Goal: Information Seeking & Learning: Learn about a topic

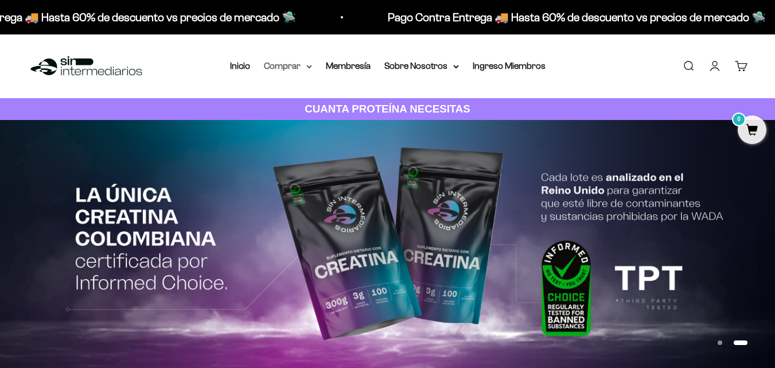
click at [305, 68] on summary "Comprar" at bounding box center [288, 66] width 48 height 15
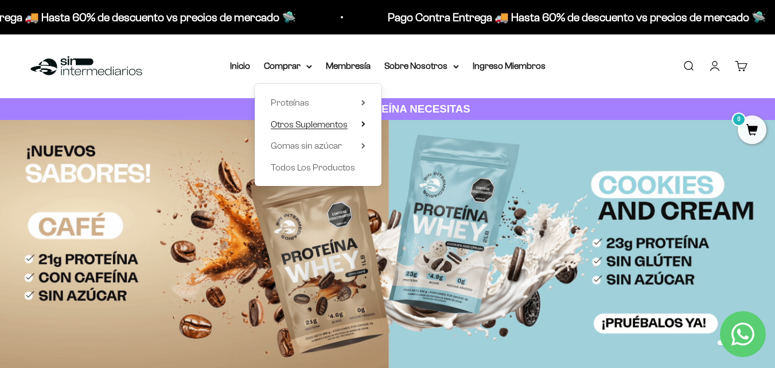
click at [341, 126] on span "Otros Suplementos" at bounding box center [309, 124] width 77 height 10
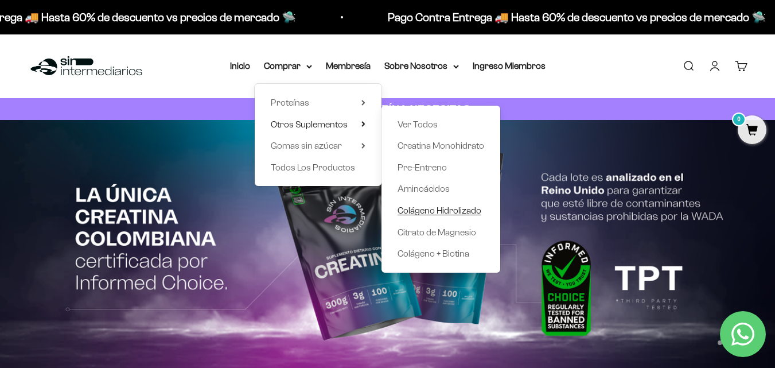
click at [460, 209] on span "Colágeno Hidrolizado" at bounding box center [440, 210] width 84 height 10
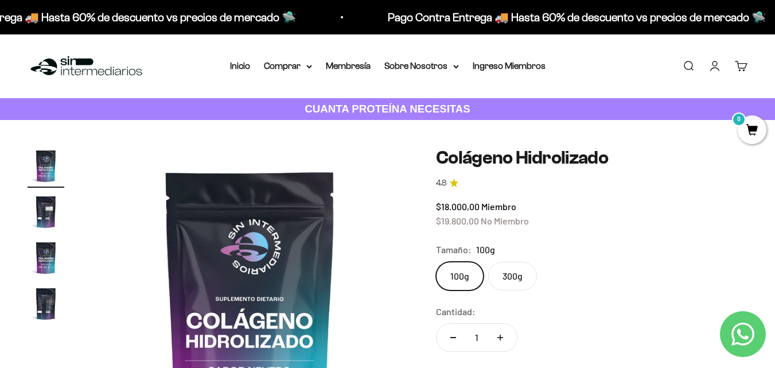
scroll to position [57, 0]
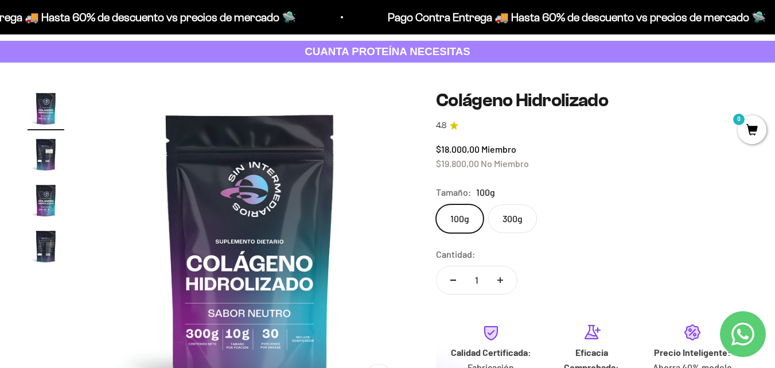
click at [520, 221] on label "300g" at bounding box center [512, 218] width 49 height 29
click at [436, 204] on input "300g" at bounding box center [435, 204] width 1 height 1
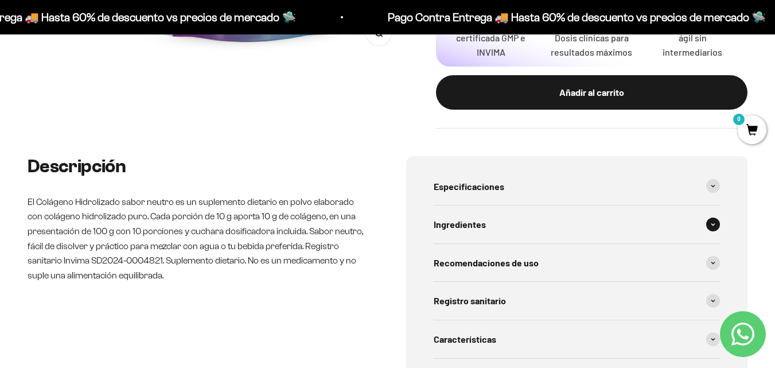
scroll to position [459, 0]
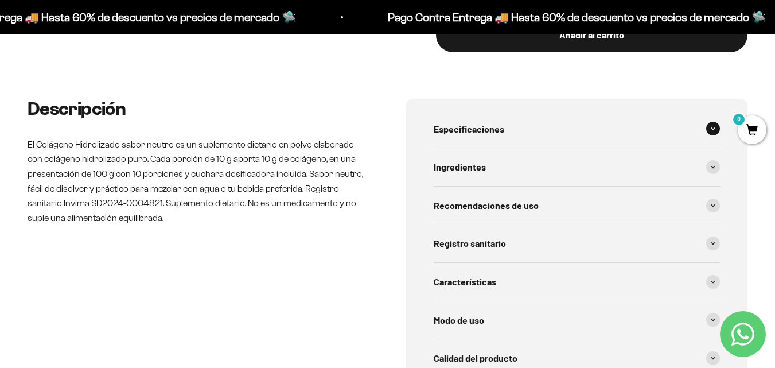
click at [711, 133] on span at bounding box center [713, 129] width 14 height 14
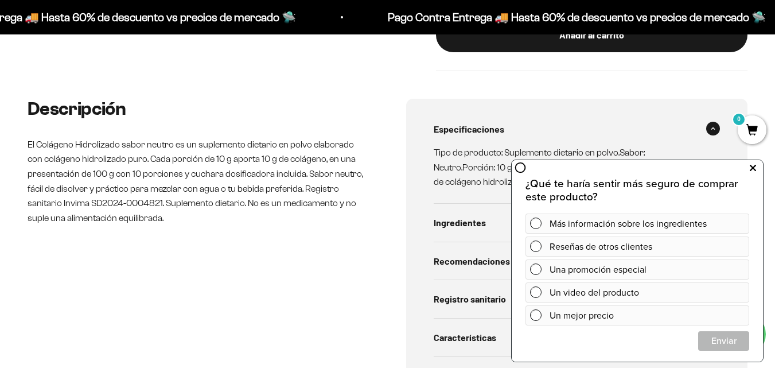
click at [753, 171] on icon at bounding box center [753, 168] width 6 height 15
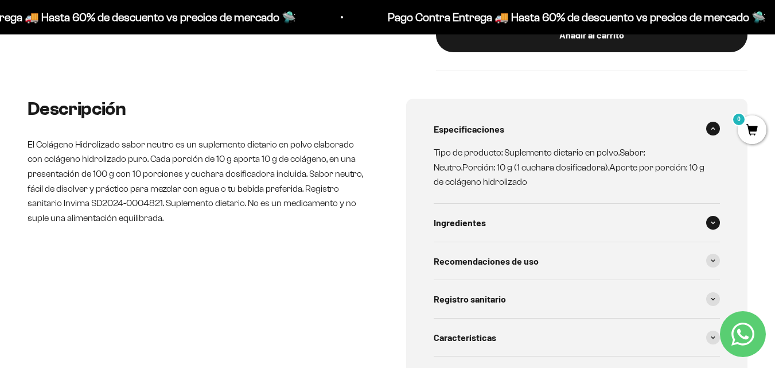
click at [473, 231] on div "Ingredientes" at bounding box center [577, 223] width 287 height 38
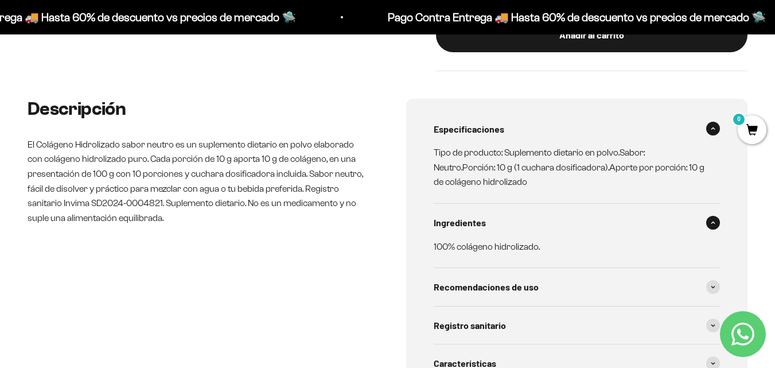
scroll to position [516, 0]
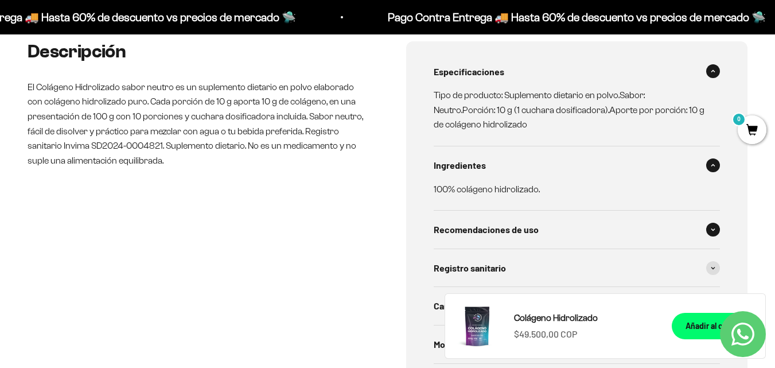
drag, startPoint x: 464, startPoint y: 234, endPoint x: 446, endPoint y: 243, distance: 20.8
click at [465, 234] on span "Recomendaciones de uso" at bounding box center [486, 229] width 105 height 15
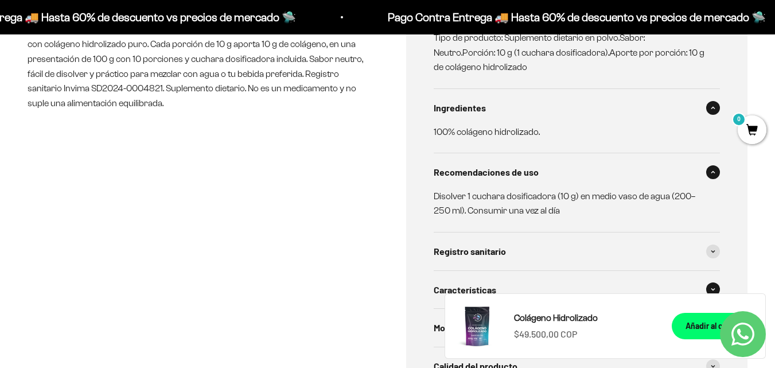
scroll to position [688, 0]
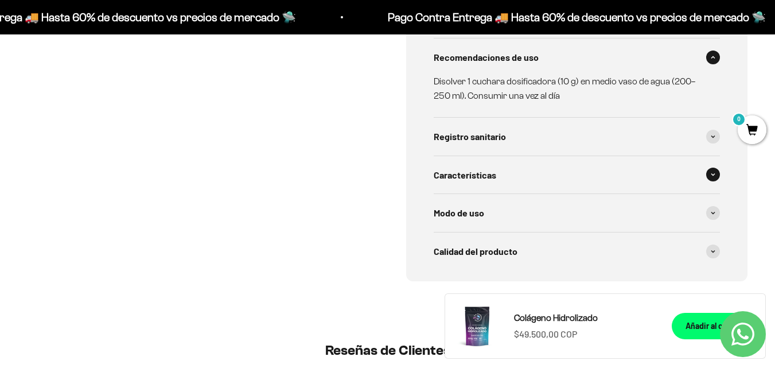
click at [502, 177] on div "Características" at bounding box center [577, 175] width 287 height 38
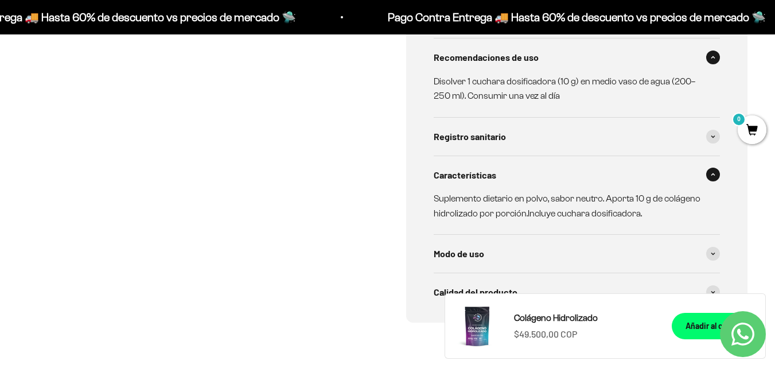
scroll to position [746, 0]
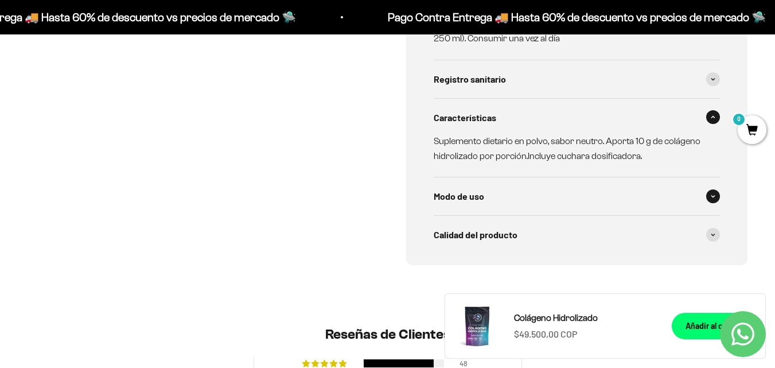
click at [485, 188] on div "Modo de uso" at bounding box center [577, 196] width 287 height 38
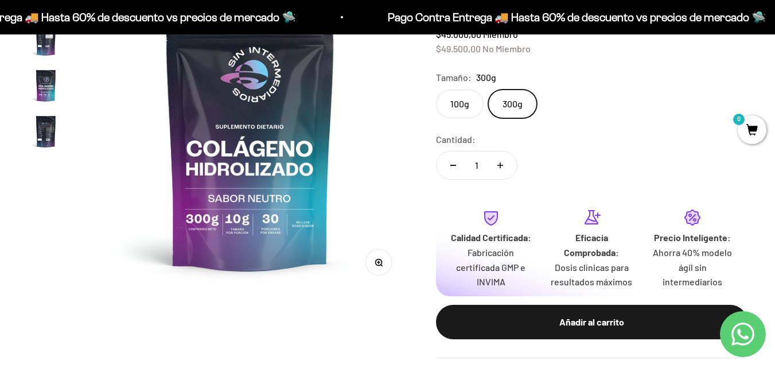
scroll to position [115, 0]
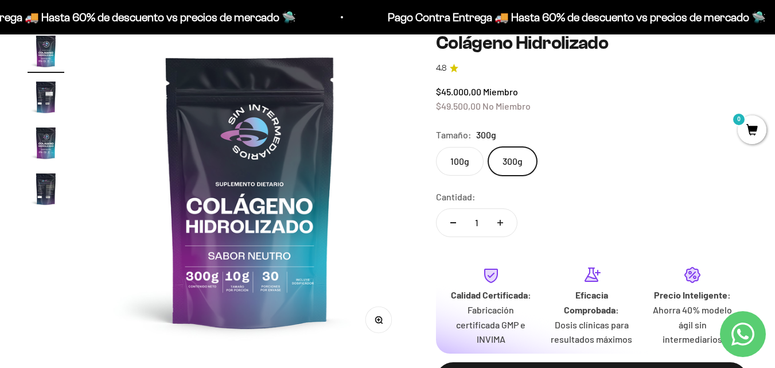
click at [43, 87] on img "Ir al artículo 2" at bounding box center [46, 97] width 37 height 37
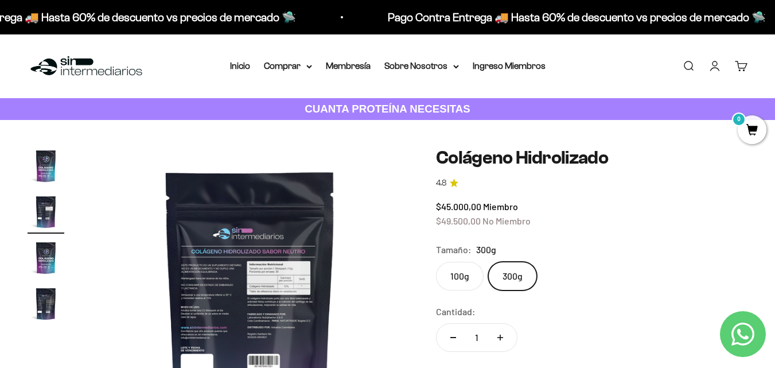
scroll to position [57, 0]
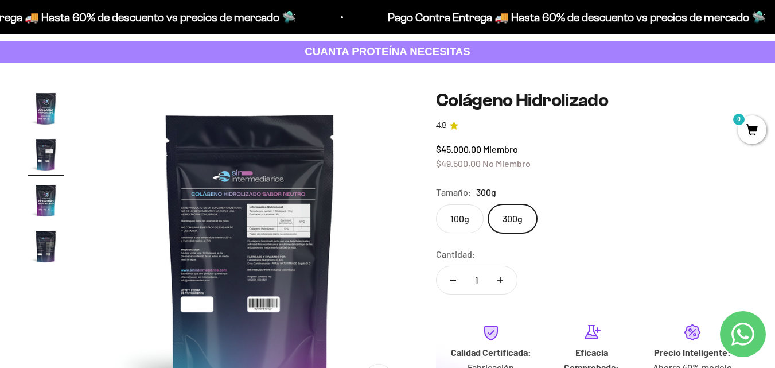
click at [261, 189] on img at bounding box center [250, 248] width 317 height 317
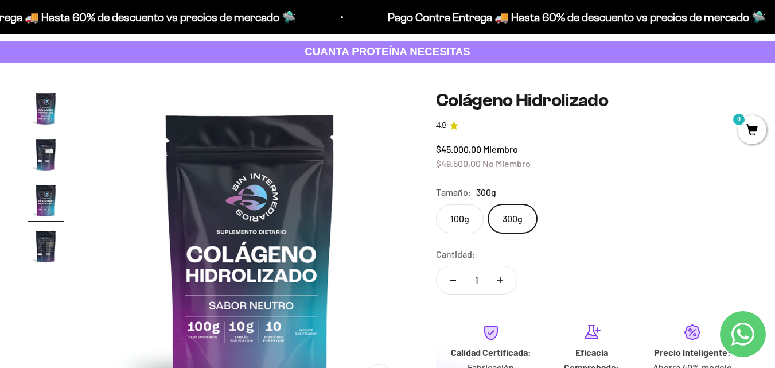
scroll to position [115, 0]
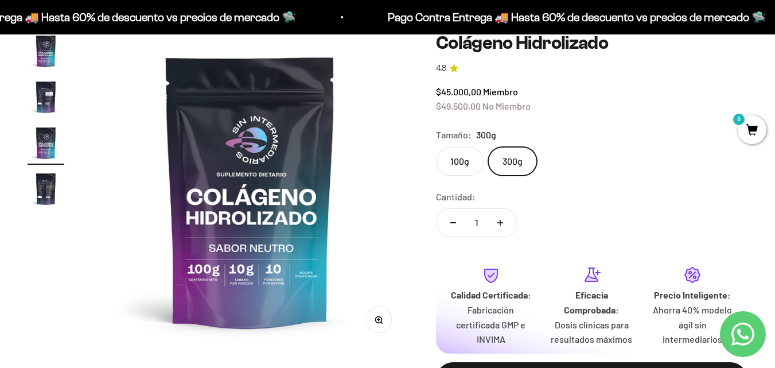
click at [270, 186] on img at bounding box center [250, 191] width 317 height 317
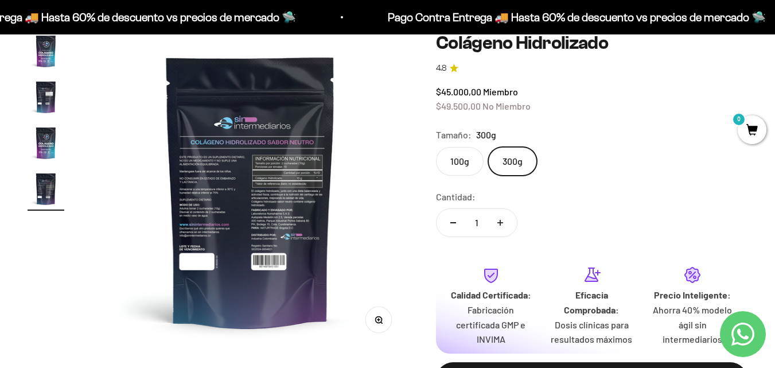
click at [286, 207] on img at bounding box center [250, 191] width 317 height 317
click at [247, 186] on img at bounding box center [250, 191] width 317 height 317
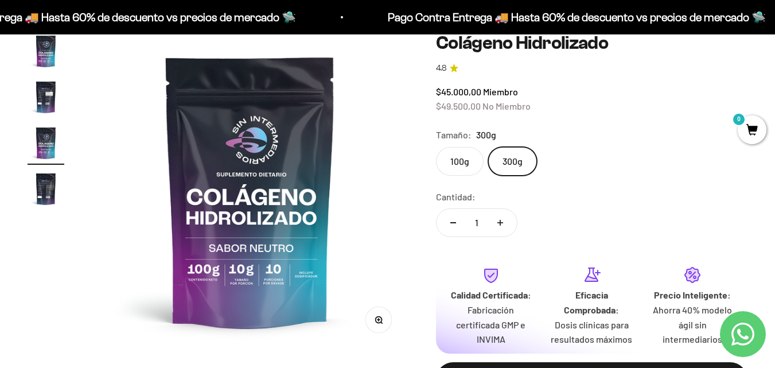
click at [254, 197] on img at bounding box center [250, 191] width 317 height 317
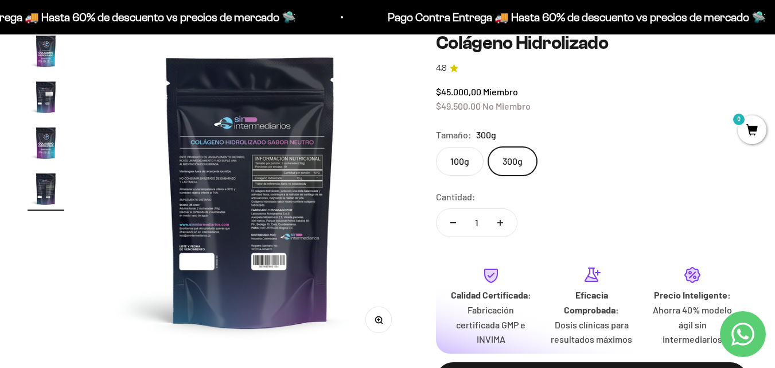
click at [375, 317] on icon "button" at bounding box center [379, 320] width 8 height 8
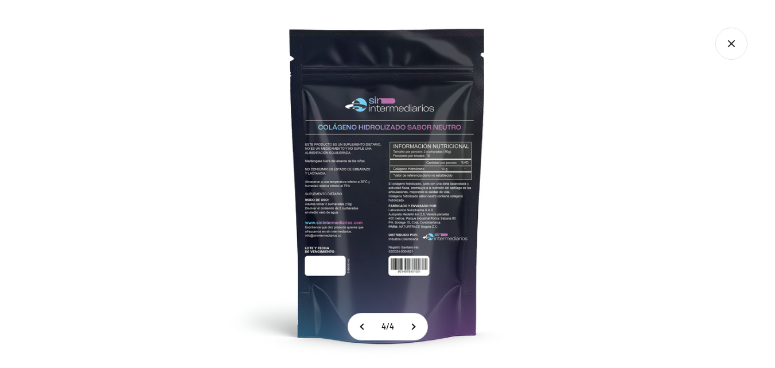
click at [424, 191] on img at bounding box center [388, 184] width 368 height 368
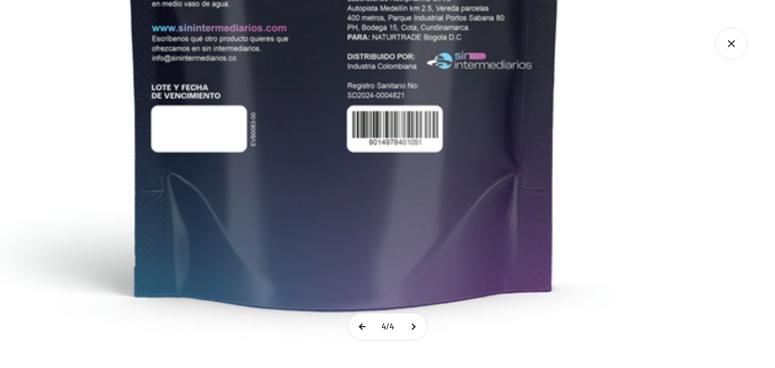
click at [359, 333] on button at bounding box center [362, 326] width 29 height 26
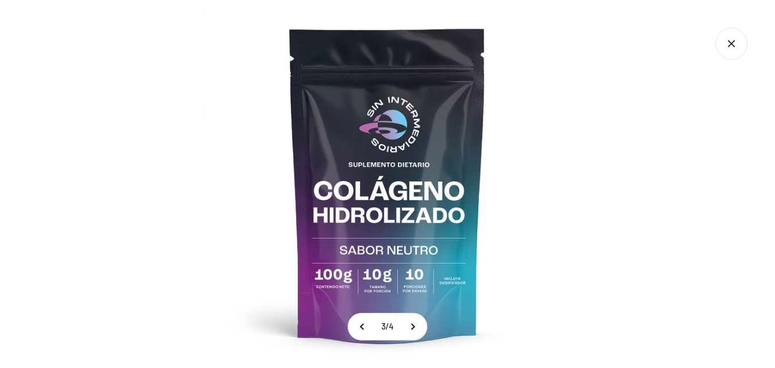
click at [457, 260] on img at bounding box center [388, 184] width 368 height 368
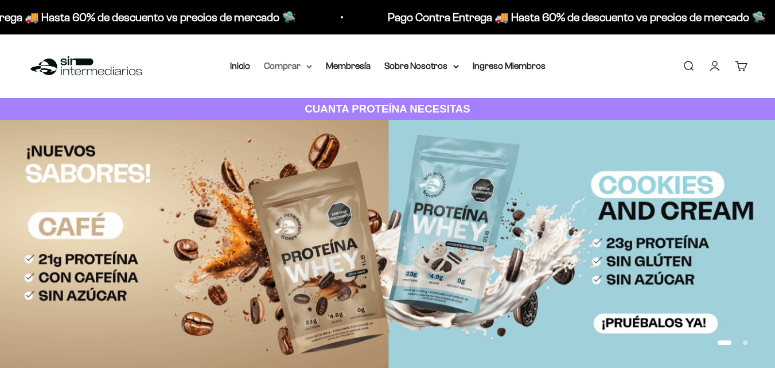
click at [274, 70] on summary "Comprar" at bounding box center [288, 66] width 48 height 15
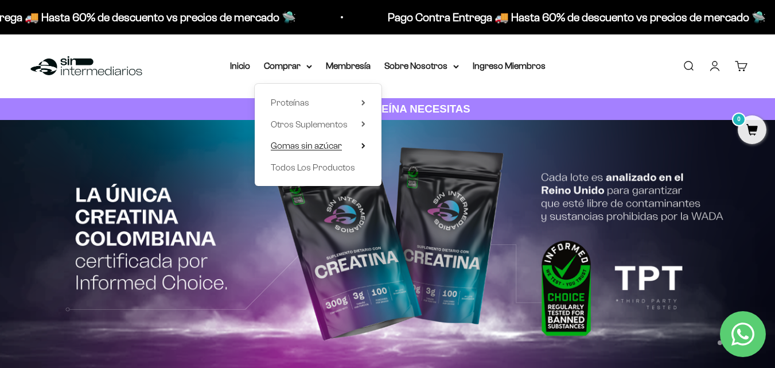
click at [310, 145] on span "Gomas sin azúcar" at bounding box center [306, 146] width 71 height 10
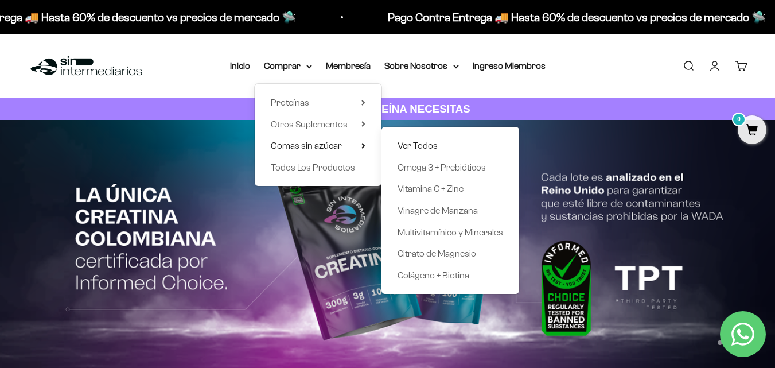
click at [410, 144] on span "Ver Todos" at bounding box center [418, 146] width 40 height 10
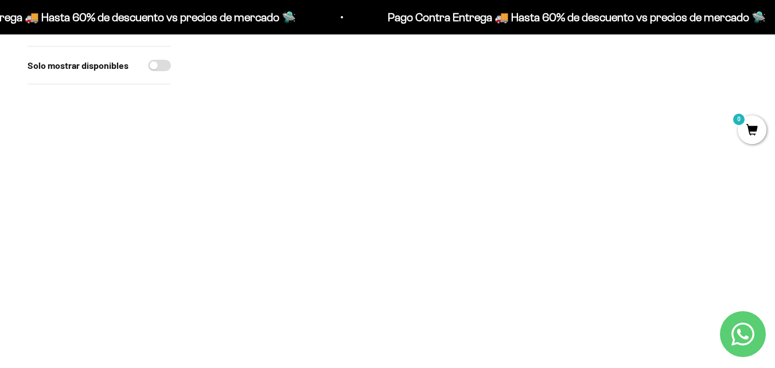
scroll to position [172, 0]
click at [469, 126] on img at bounding box center [473, 96] width 174 height 174
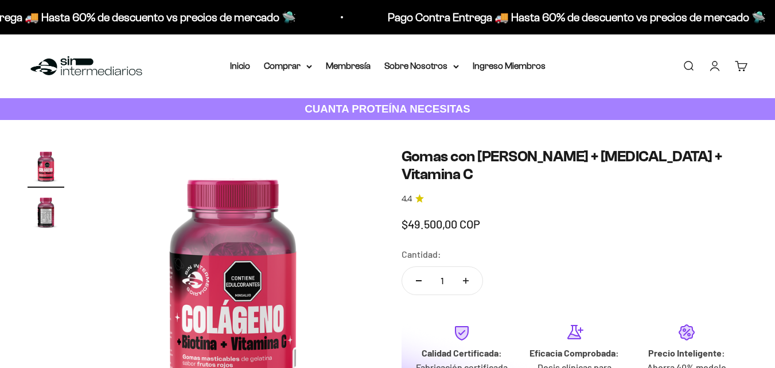
scroll to position [57, 0]
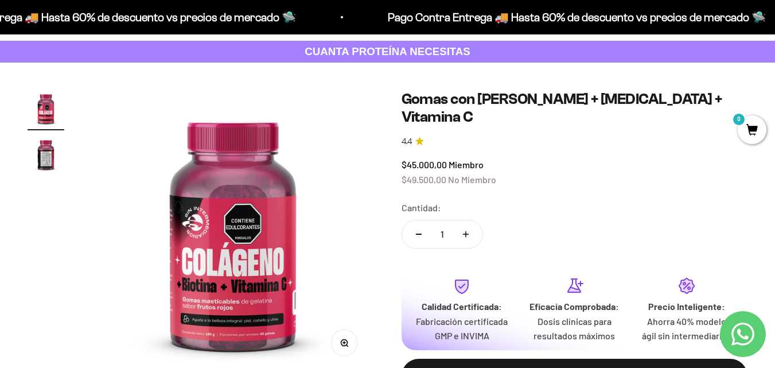
click at [39, 151] on img "Ir al artículo 2" at bounding box center [46, 154] width 37 height 37
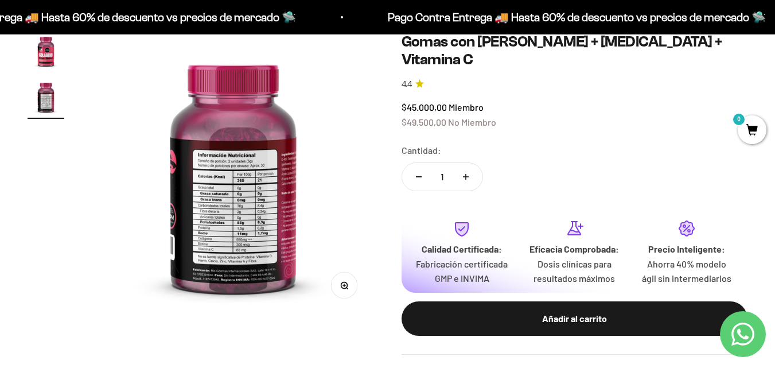
scroll to position [0, 0]
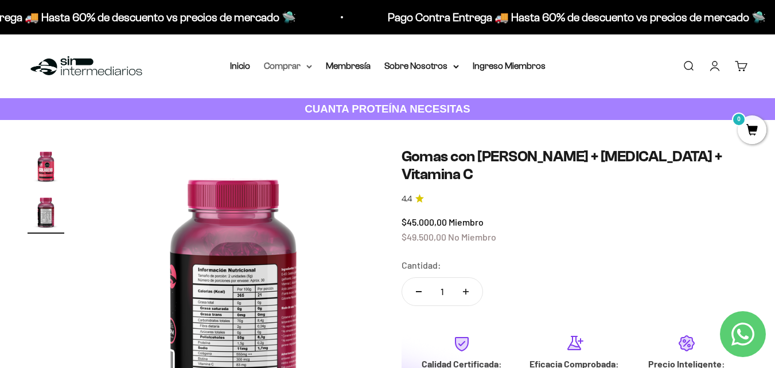
click at [275, 67] on summary "Comprar" at bounding box center [288, 66] width 48 height 15
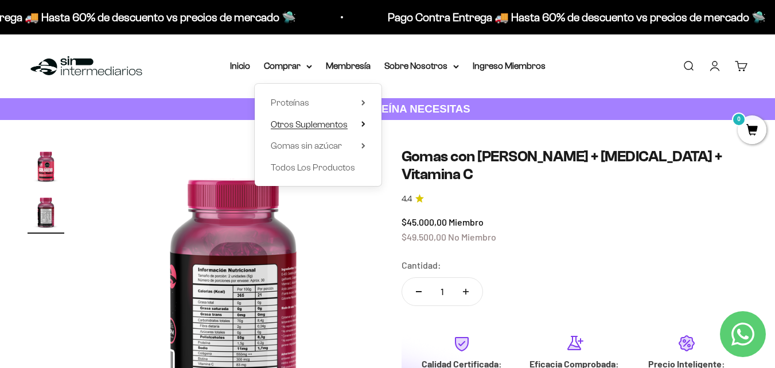
click at [361, 129] on summary "Otros Suplementos" at bounding box center [318, 124] width 95 height 15
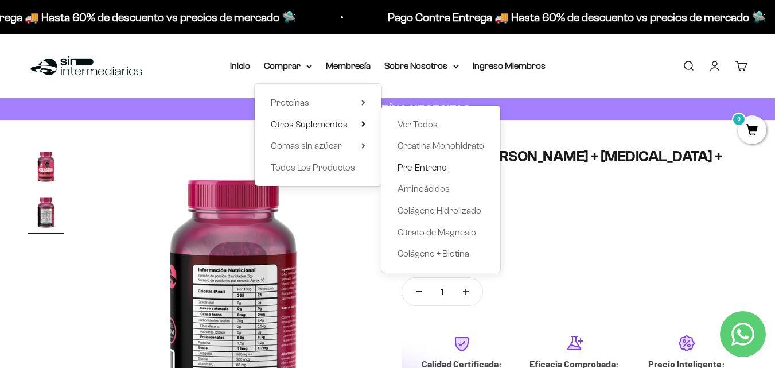
click at [423, 165] on span "Pre-Entreno" at bounding box center [422, 167] width 49 height 10
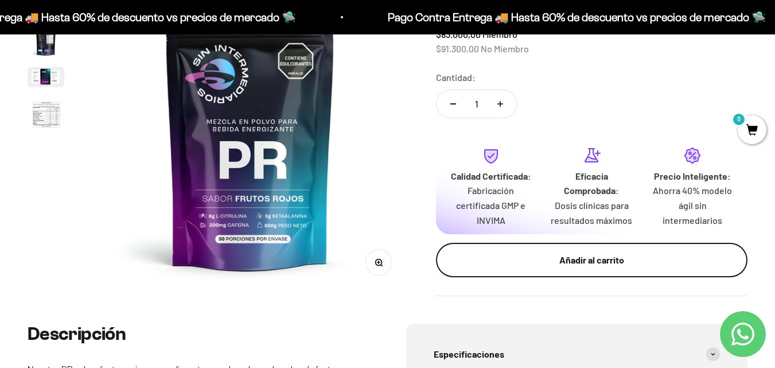
scroll to position [287, 0]
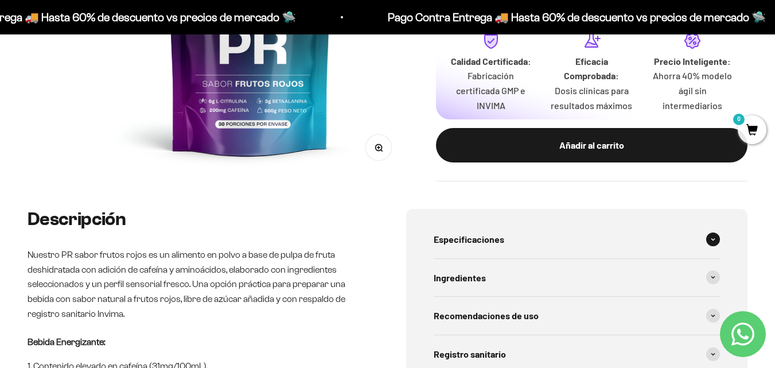
click at [577, 240] on div "Especificaciones" at bounding box center [577, 239] width 287 height 38
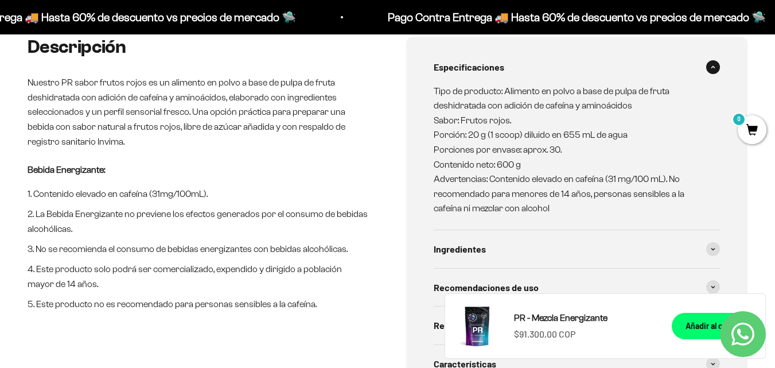
scroll to position [516, 0]
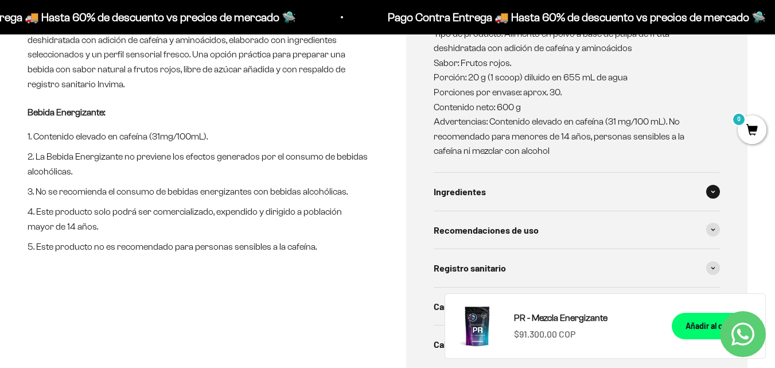
click at [544, 196] on div "Ingredientes" at bounding box center [577, 192] width 287 height 38
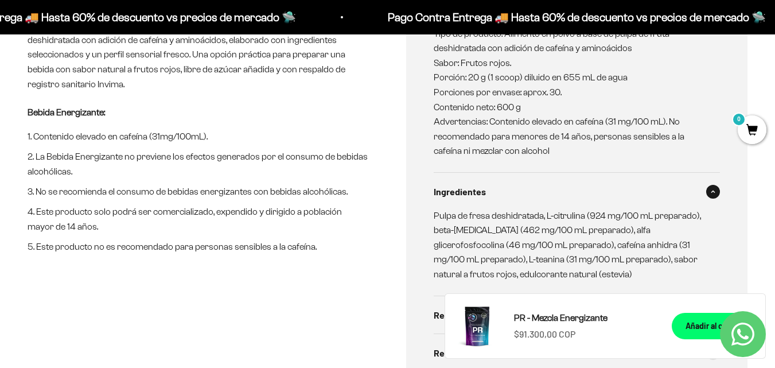
scroll to position [631, 0]
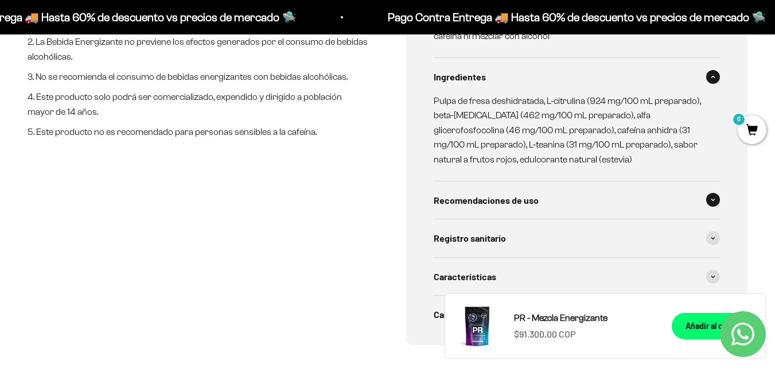
click at [516, 204] on span "Recomendaciones de uso" at bounding box center [486, 200] width 105 height 15
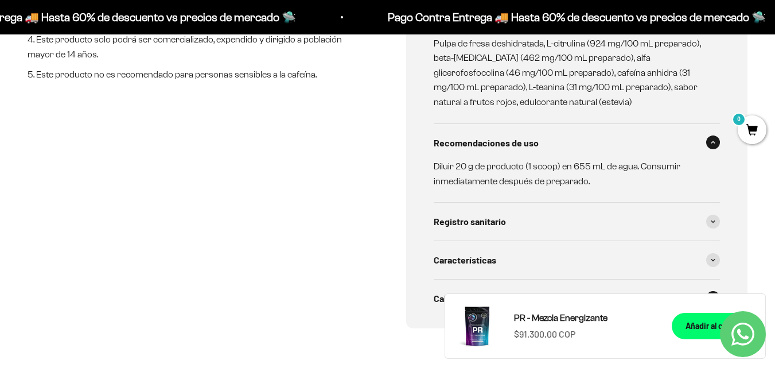
scroll to position [746, 0]
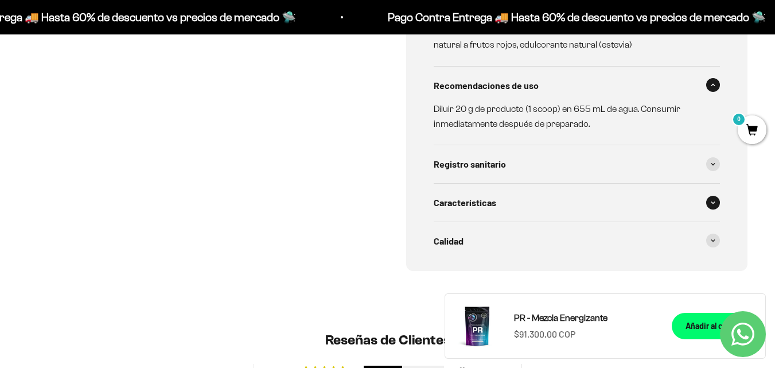
click at [519, 205] on div "Características" at bounding box center [577, 203] width 287 height 38
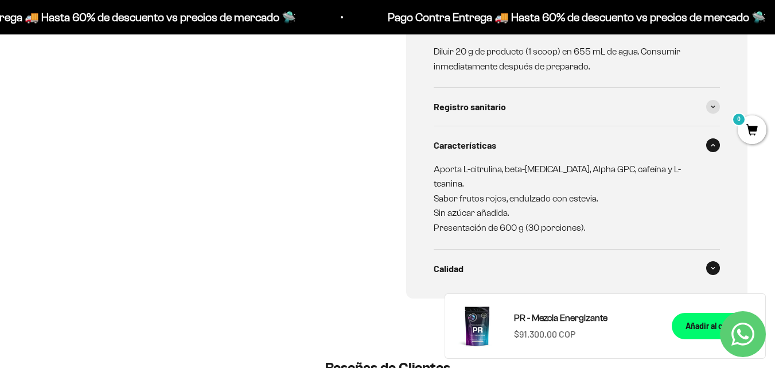
scroll to position [861, 0]
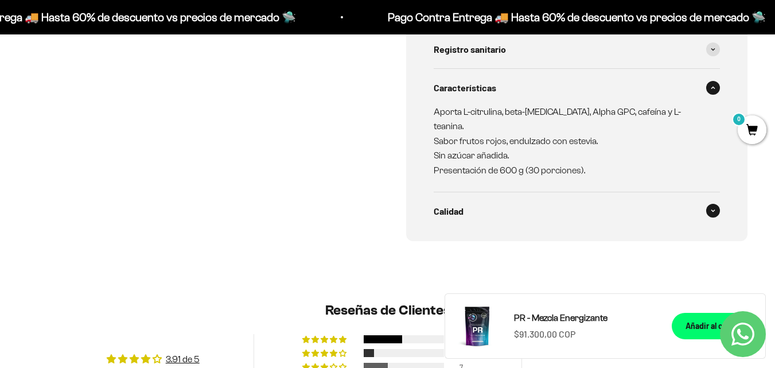
click at [542, 210] on div "Calidad" at bounding box center [577, 211] width 287 height 38
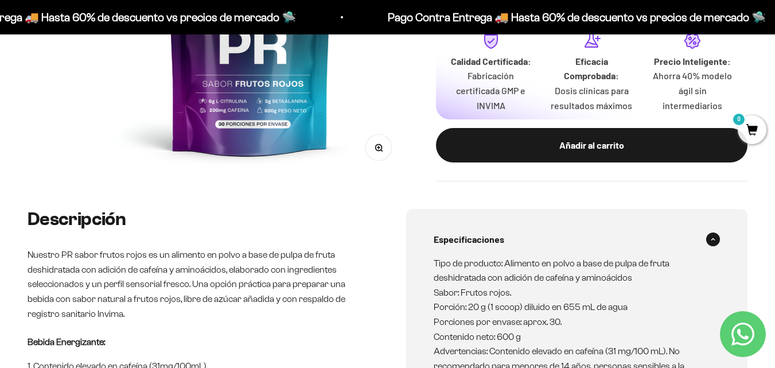
scroll to position [57, 0]
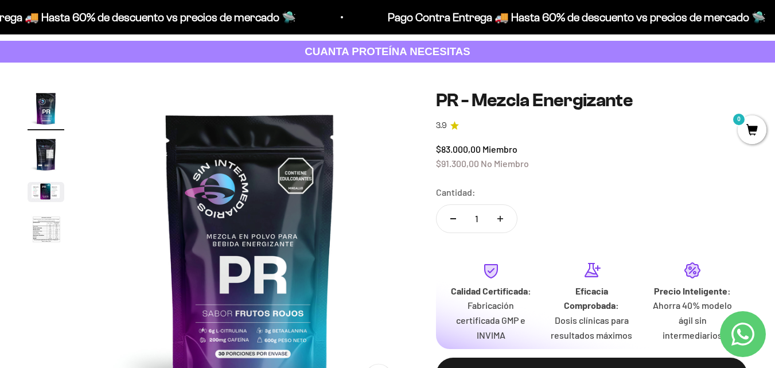
click at [46, 154] on img "Ir al artículo 2" at bounding box center [46, 154] width 37 height 37
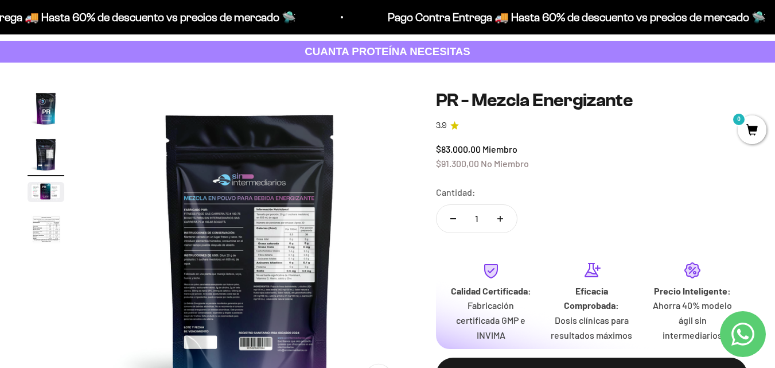
click at [44, 225] on img "Ir al artículo 4" at bounding box center [46, 230] width 37 height 38
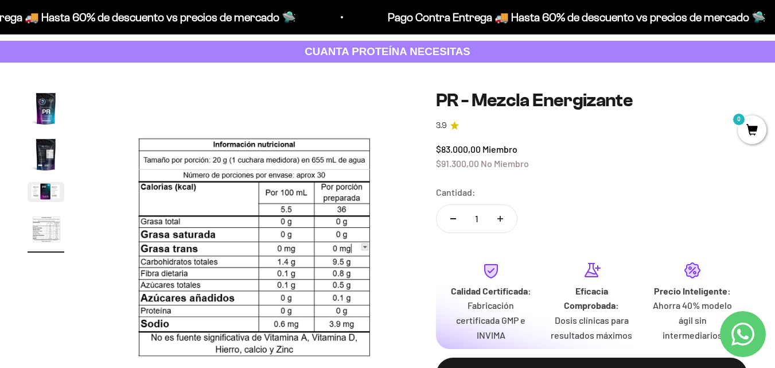
click at [44, 186] on img "Ir al artículo 3" at bounding box center [46, 192] width 37 height 20
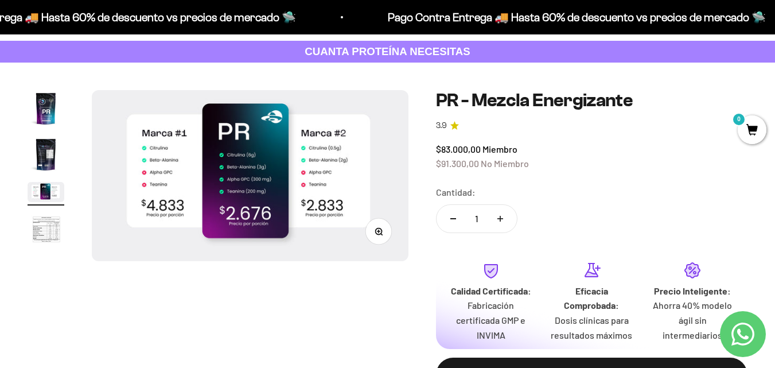
click at [49, 235] on img "Ir al artículo 4" at bounding box center [46, 230] width 37 height 38
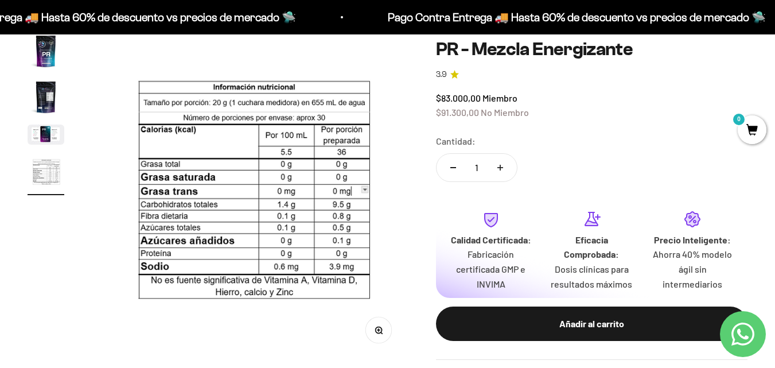
scroll to position [0, 0]
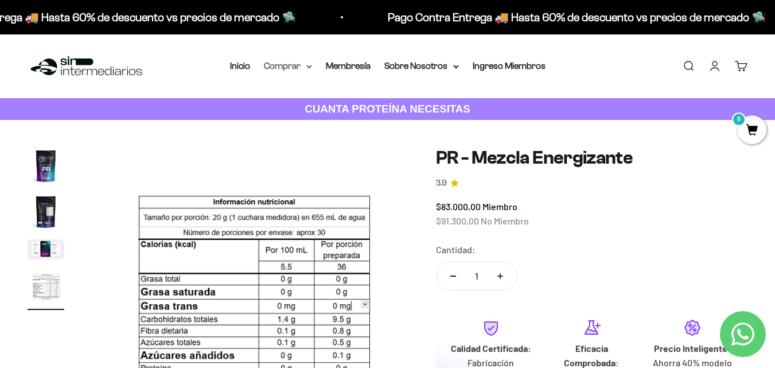
click at [281, 64] on summary "Comprar" at bounding box center [288, 66] width 48 height 15
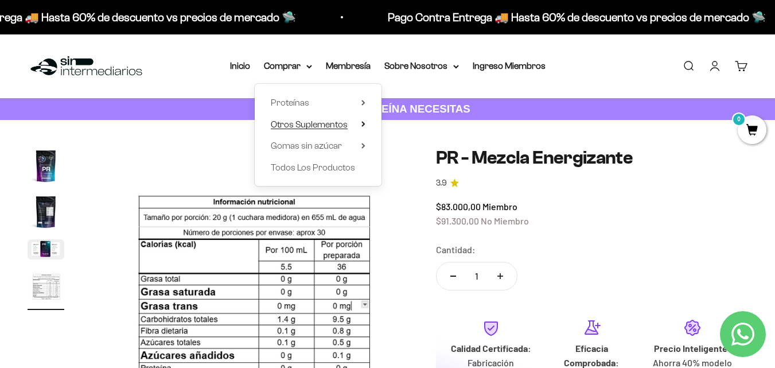
click at [342, 127] on span "Otros Suplementos" at bounding box center [309, 124] width 77 height 10
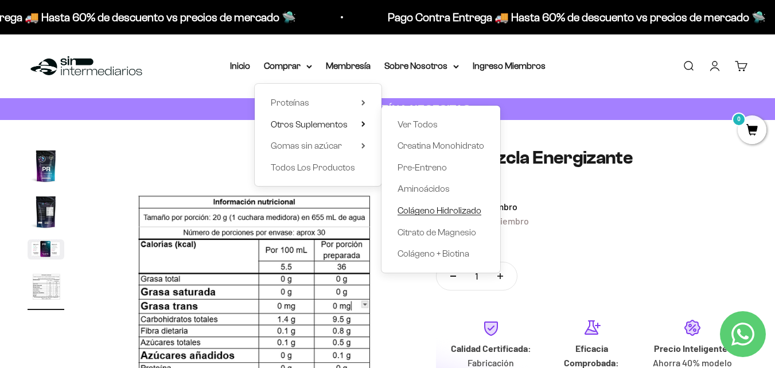
click at [449, 216] on span "Colágeno Hidrolizado" at bounding box center [440, 210] width 84 height 15
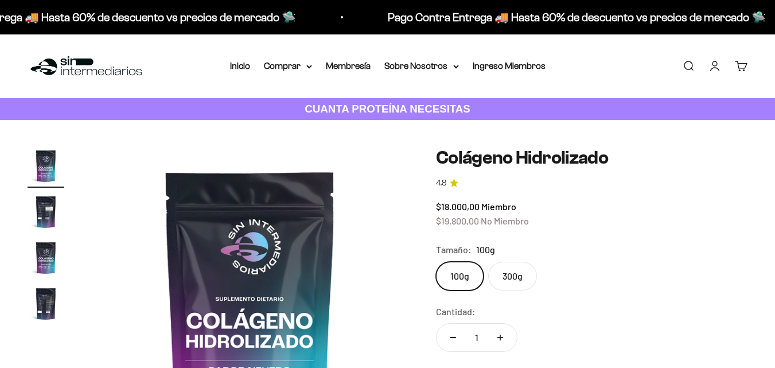
scroll to position [57, 0]
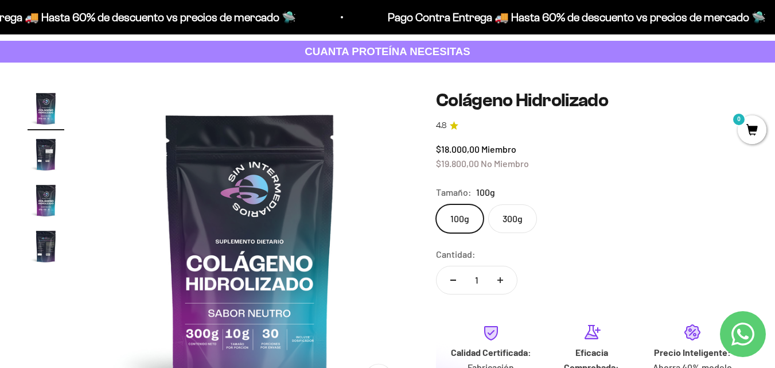
click at [511, 219] on label "300g" at bounding box center [512, 218] width 49 height 29
click at [436, 204] on input "300g" at bounding box center [435, 204] width 1 height 1
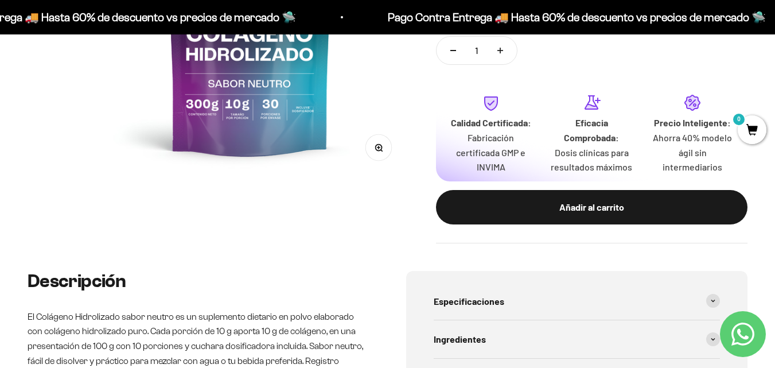
scroll to position [402, 0]
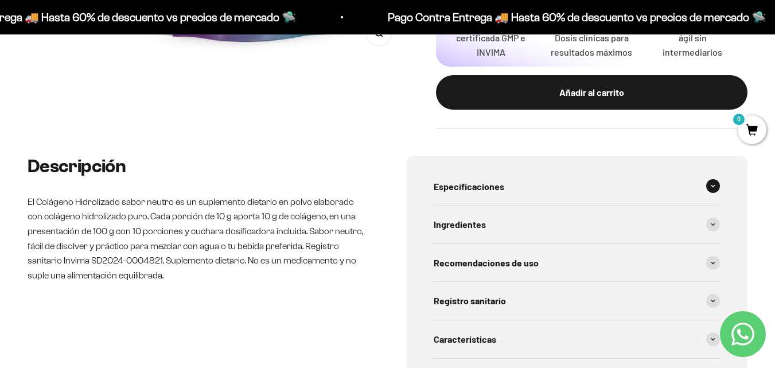
click at [532, 194] on div "Especificaciones" at bounding box center [577, 187] width 287 height 38
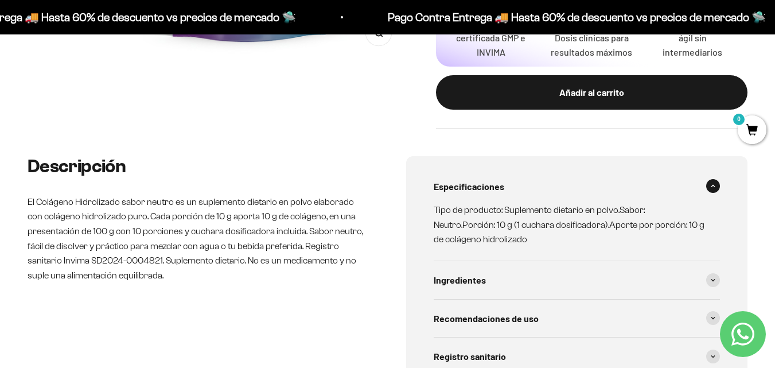
scroll to position [459, 0]
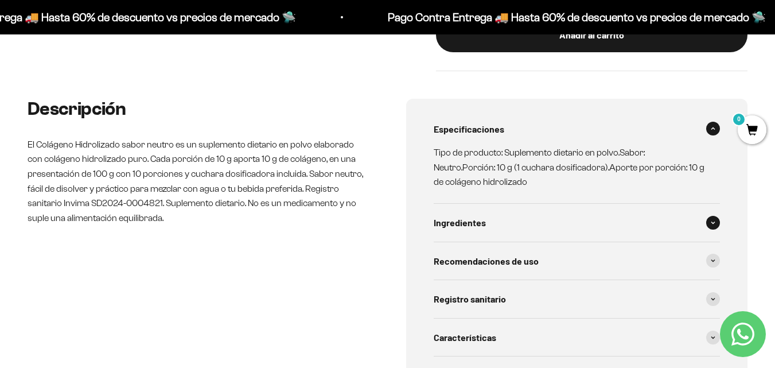
click at [512, 223] on div "Ingredientes" at bounding box center [577, 223] width 287 height 38
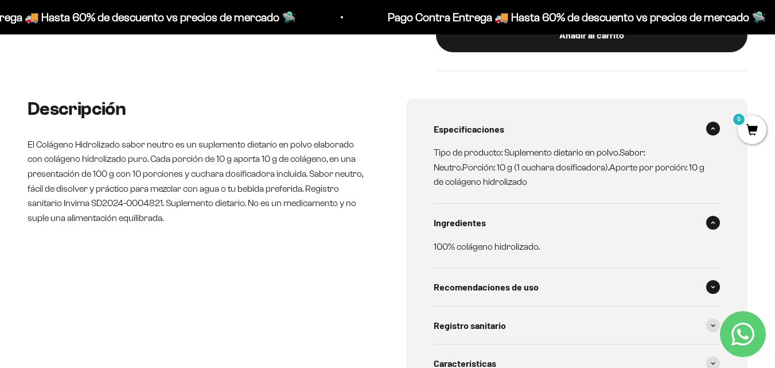
scroll to position [516, 0]
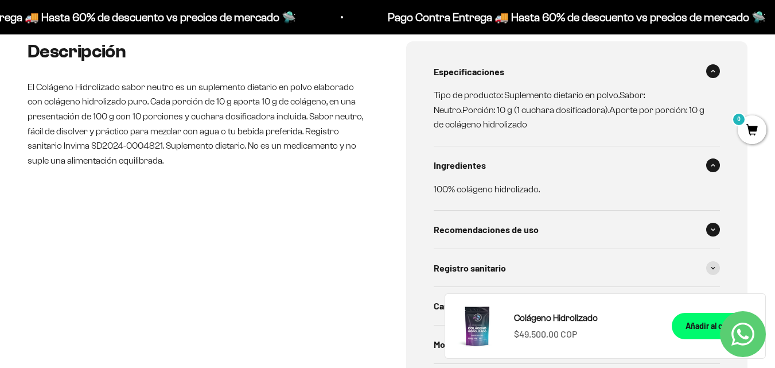
click at [536, 235] on span "Recomendaciones de uso" at bounding box center [486, 229] width 105 height 15
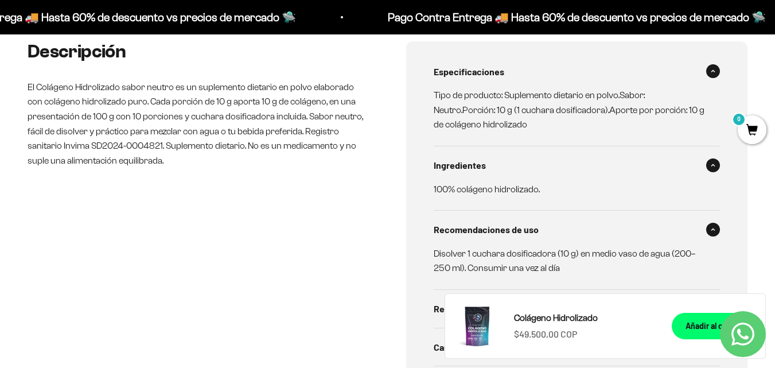
scroll to position [631, 0]
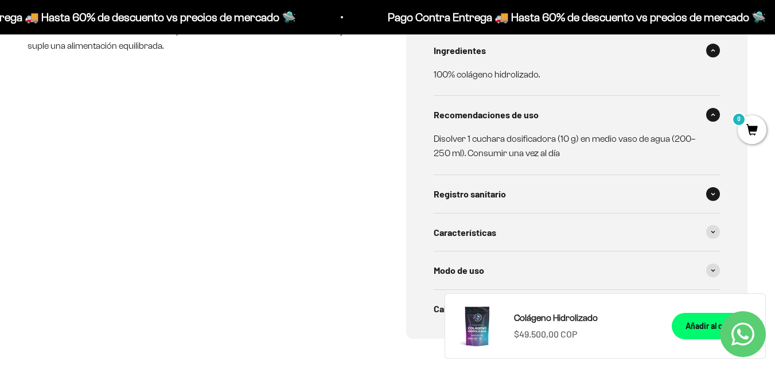
click at [530, 196] on div "Registro sanitario" at bounding box center [577, 194] width 287 height 38
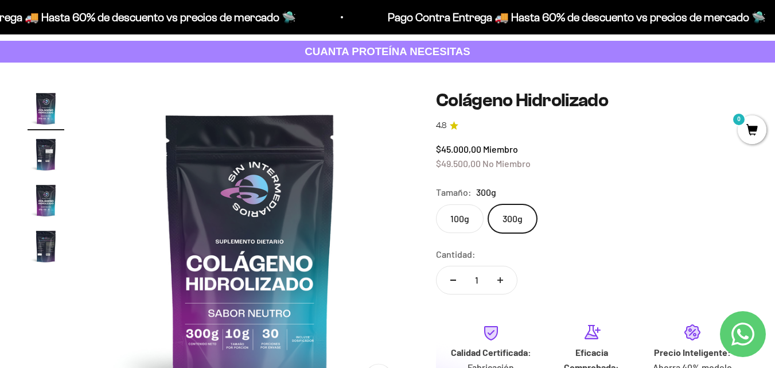
scroll to position [0, 0]
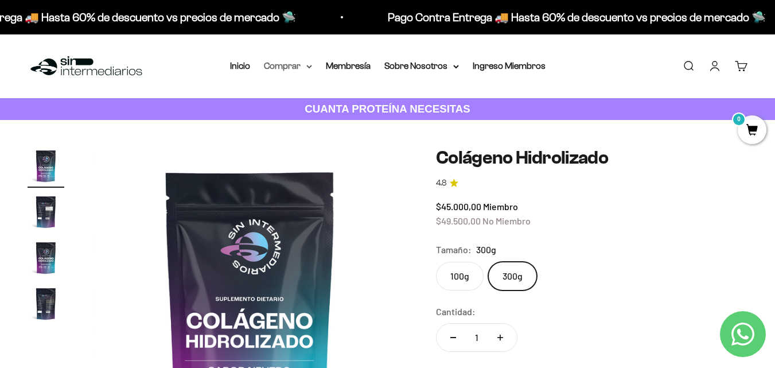
click at [311, 66] on icon at bounding box center [309, 66] width 5 height 2
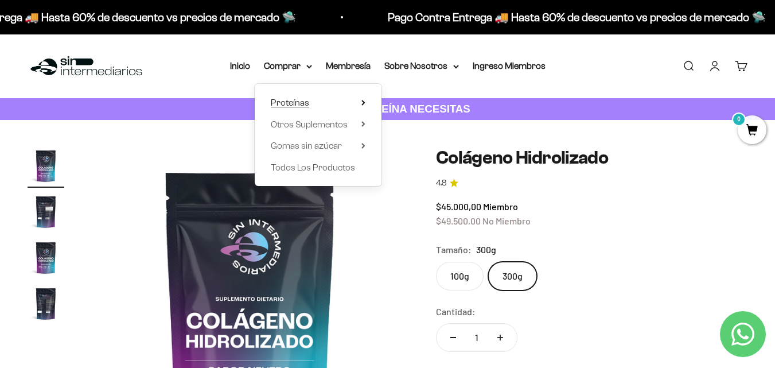
click at [305, 98] on span "Proteínas" at bounding box center [290, 103] width 38 height 10
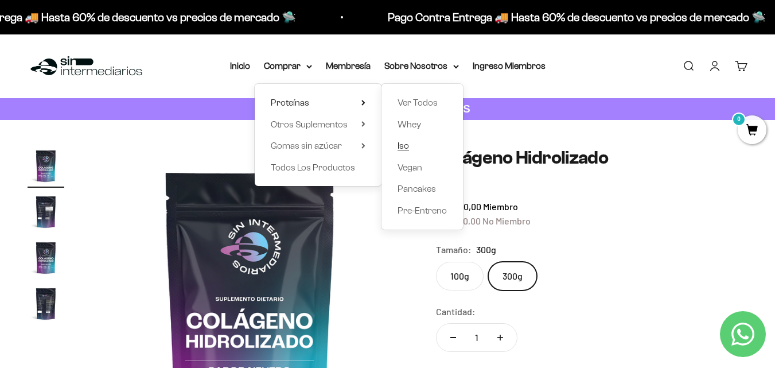
click at [404, 143] on span "Iso" at bounding box center [403, 146] width 11 height 10
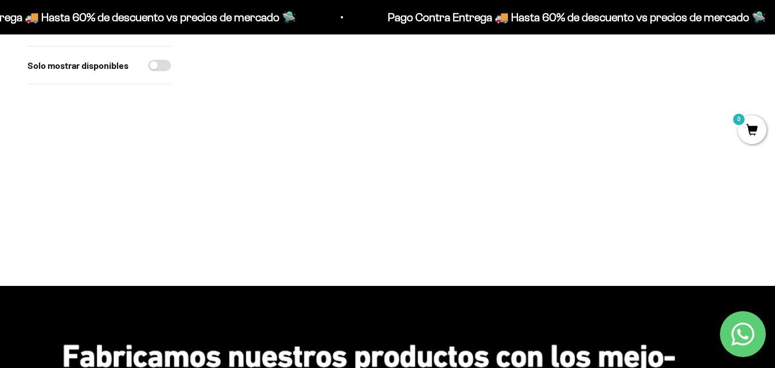
scroll to position [402, 0]
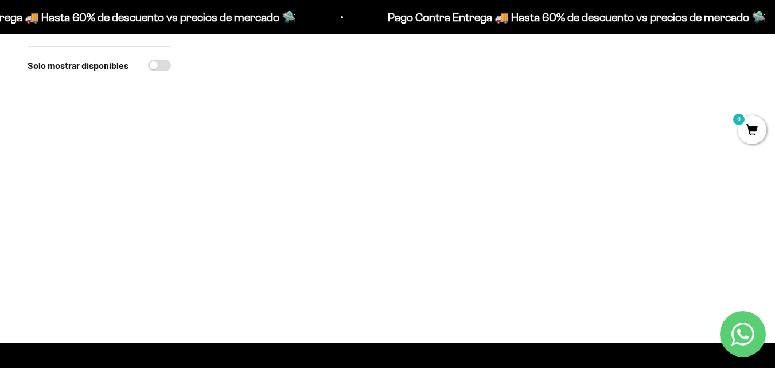
click at [283, 175] on img at bounding box center [286, 139] width 174 height 174
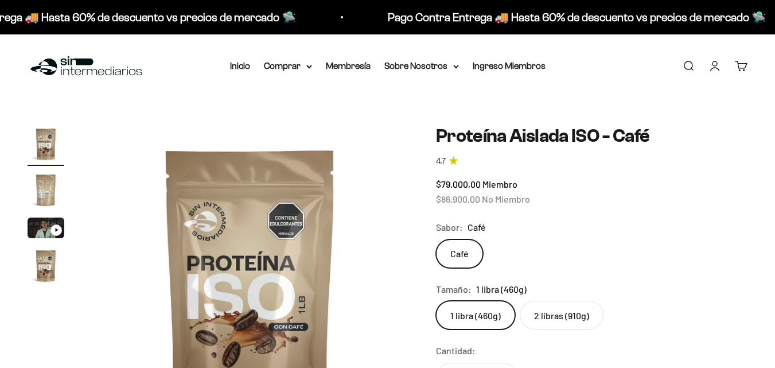
scroll to position [57, 0]
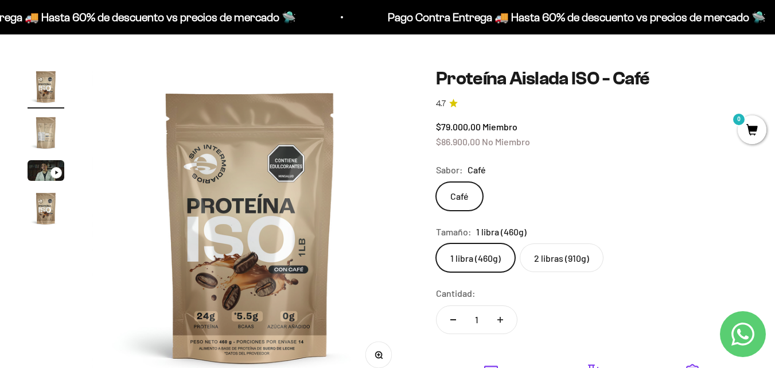
click at [542, 259] on label "2 libras (910g)" at bounding box center [562, 257] width 84 height 29
click at [436, 243] on input "2 libras (910g)" at bounding box center [435, 243] width 1 height 1
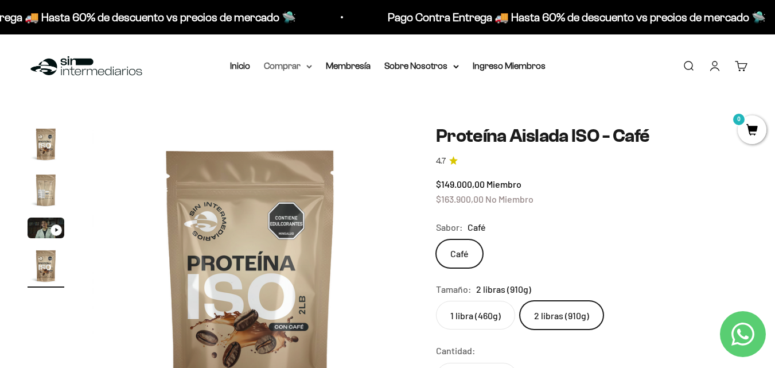
click at [295, 64] on summary "Comprar" at bounding box center [288, 66] width 48 height 15
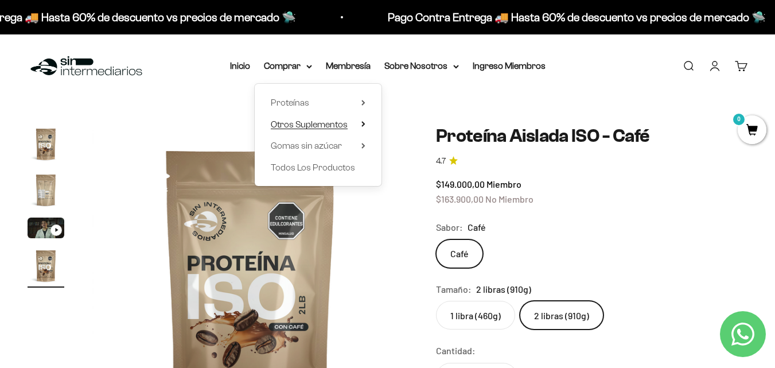
click at [345, 126] on span "Otros Suplementos" at bounding box center [309, 124] width 77 height 10
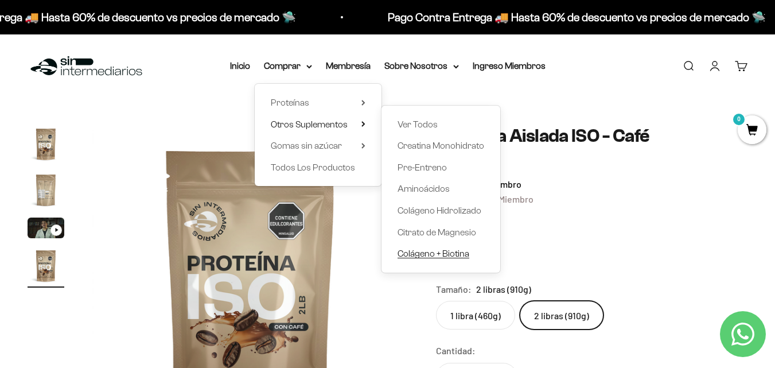
click at [448, 254] on span "Colágeno + Biotina" at bounding box center [434, 253] width 72 height 10
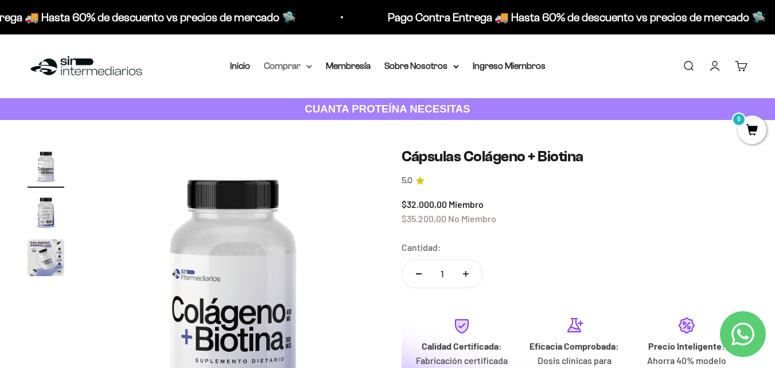
click at [302, 68] on summary "Comprar" at bounding box center [288, 66] width 48 height 15
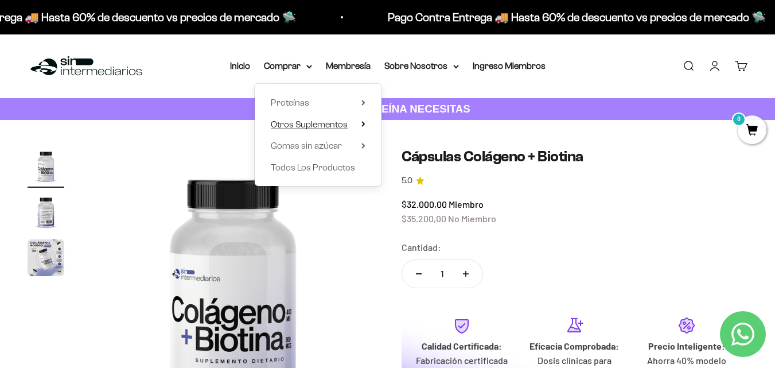
click at [331, 127] on span "Otros Suplementos" at bounding box center [309, 124] width 77 height 10
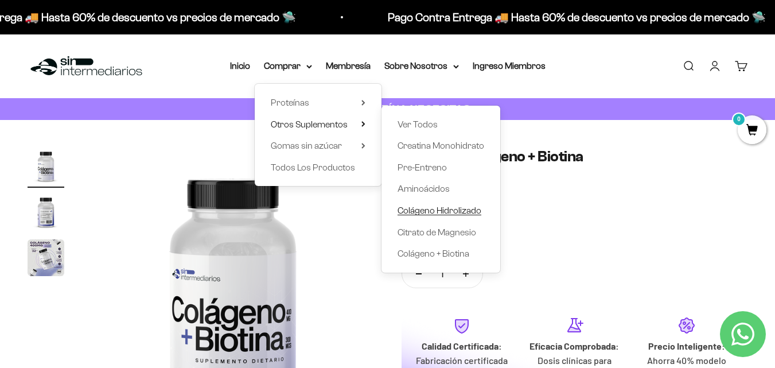
click at [453, 212] on span "Colágeno Hidrolizado" at bounding box center [440, 210] width 84 height 10
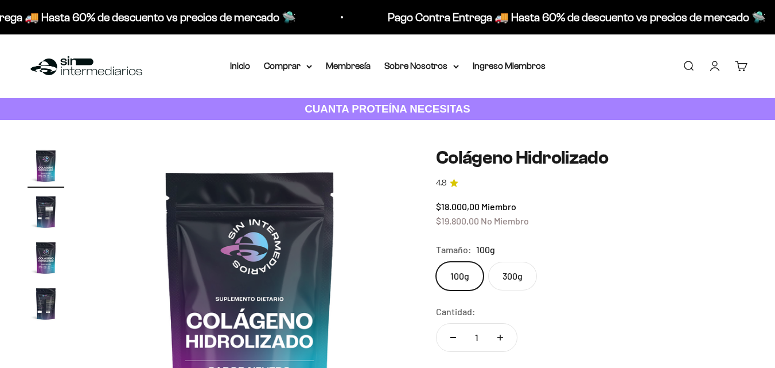
click at [458, 262] on label "100g" at bounding box center [460, 276] width 48 height 29
click at [436, 261] on input "100g" at bounding box center [435, 261] width 1 height 1
click at [301, 68] on summary "Comprar" at bounding box center [288, 66] width 48 height 15
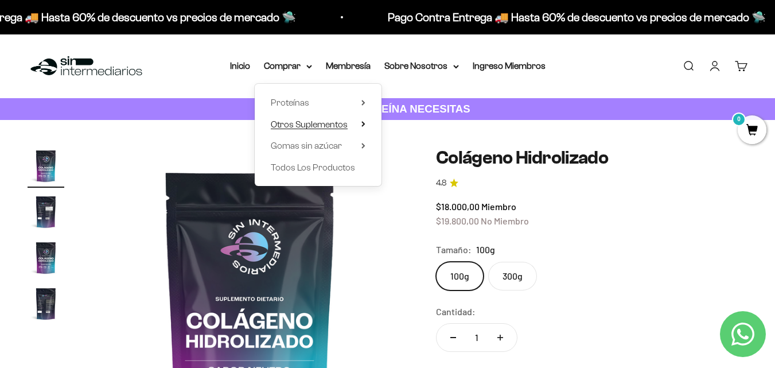
click at [356, 127] on summary "Otros Suplementos" at bounding box center [318, 124] width 95 height 15
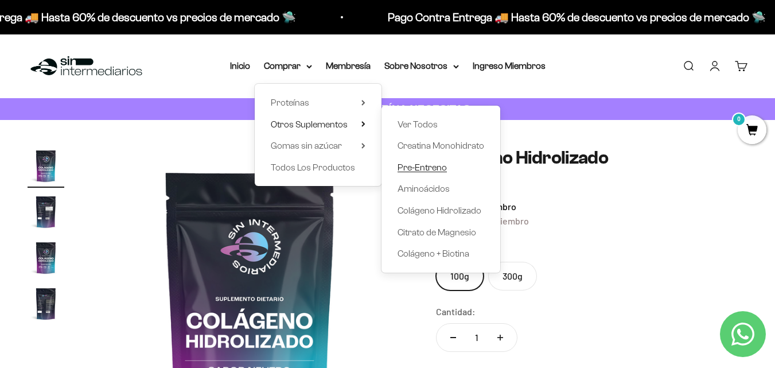
click at [440, 170] on span "Pre-Entreno" at bounding box center [422, 167] width 49 height 10
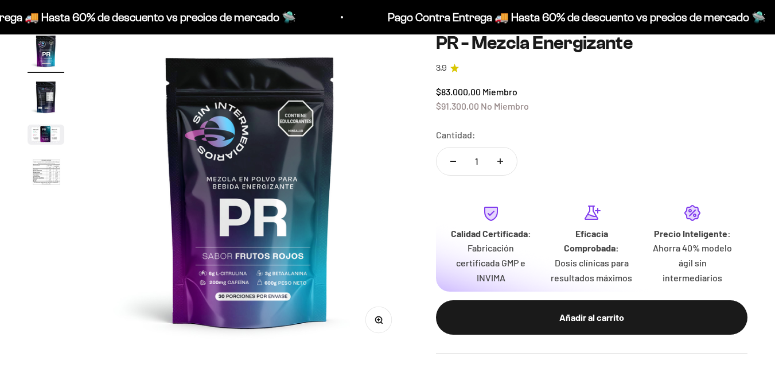
scroll to position [115, 0]
click at [42, 169] on img "Ir al artículo 4" at bounding box center [46, 173] width 37 height 38
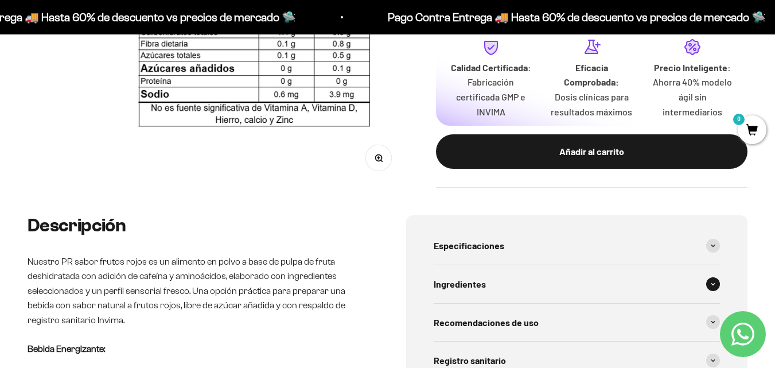
scroll to position [344, 0]
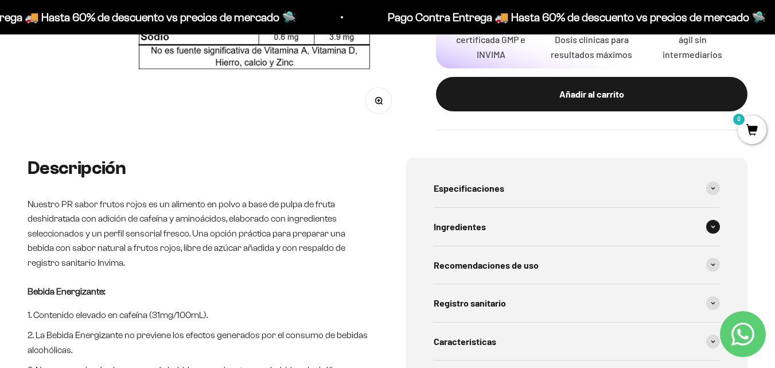
click at [495, 228] on div "Ingredientes" at bounding box center [577, 227] width 287 height 38
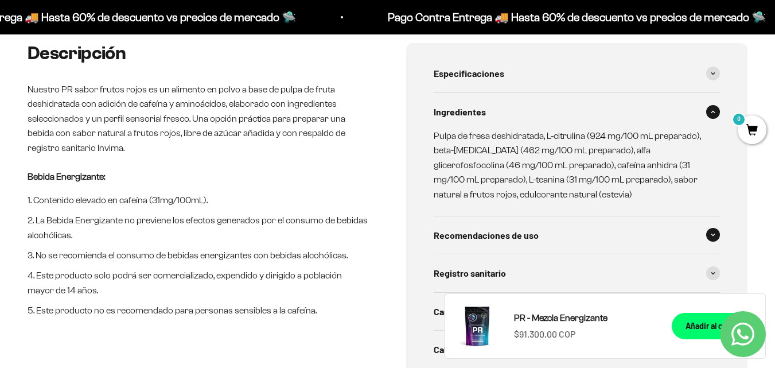
scroll to position [402, 0]
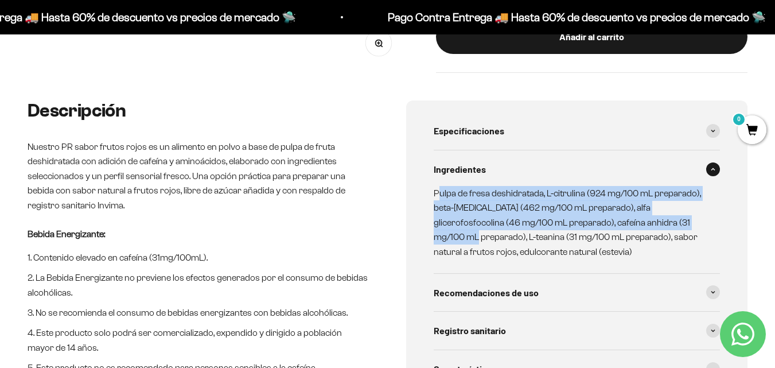
drag, startPoint x: 435, startPoint y: 196, endPoint x: 686, endPoint y: 229, distance: 252.4
click at [675, 217] on p "Pulpa de fresa deshidratada, L-citrulina (924 mg/100 mL preparado), beta-[MEDIC…" at bounding box center [570, 222] width 273 height 73
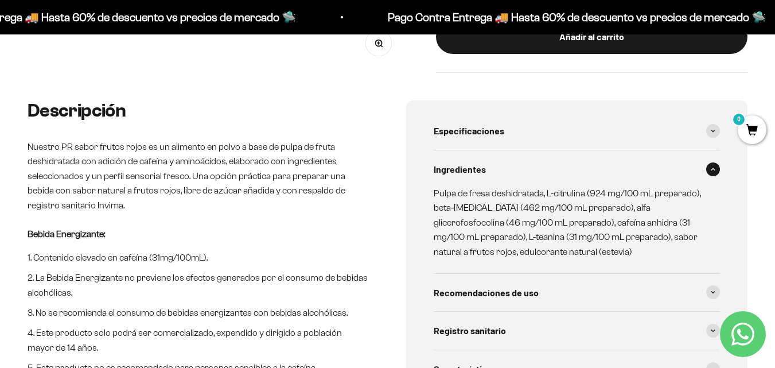
click at [672, 248] on p "Pulpa de fresa deshidratada, L-citrulina (924 mg/100 mL preparado), beta-[MEDIC…" at bounding box center [570, 222] width 273 height 73
drag, startPoint x: 529, startPoint y: 220, endPoint x: 589, endPoint y: 227, distance: 60.6
click at [589, 227] on p "Pulpa de fresa deshidratada, L-citrulina (924 mg/100 mL preparado), beta-[MEDIC…" at bounding box center [570, 222] width 273 height 73
click at [590, 239] on p "Pulpa de fresa deshidratada, L-citrulina (924 mg/100 mL preparado), beta-[MEDIC…" at bounding box center [570, 222] width 273 height 73
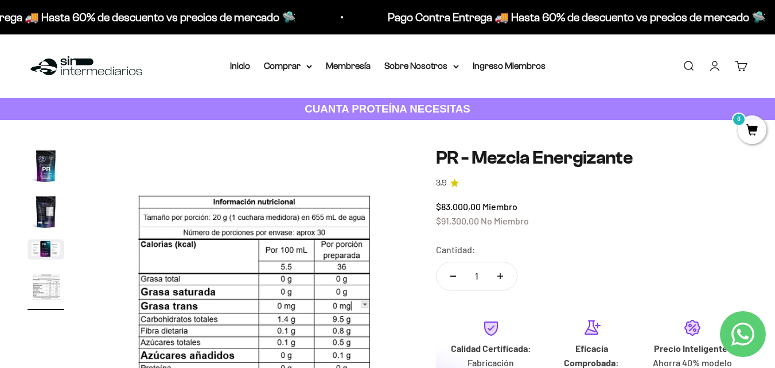
scroll to position [57, 0]
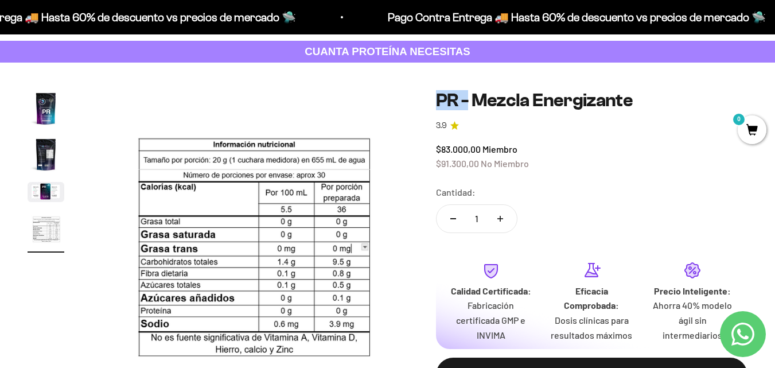
drag, startPoint x: 435, startPoint y: 98, endPoint x: 466, endPoint y: 99, distance: 30.4
click at [466, 99] on h1 "PR - Mezcla Energizante" at bounding box center [592, 100] width 312 height 20
click at [504, 122] on link "3.9" at bounding box center [592, 125] width 312 height 13
click at [631, 102] on h1 "PR - Mezcla Energizante" at bounding box center [592, 100] width 312 height 20
drag, startPoint x: 635, startPoint y: 102, endPoint x: 431, endPoint y: 95, distance: 203.2
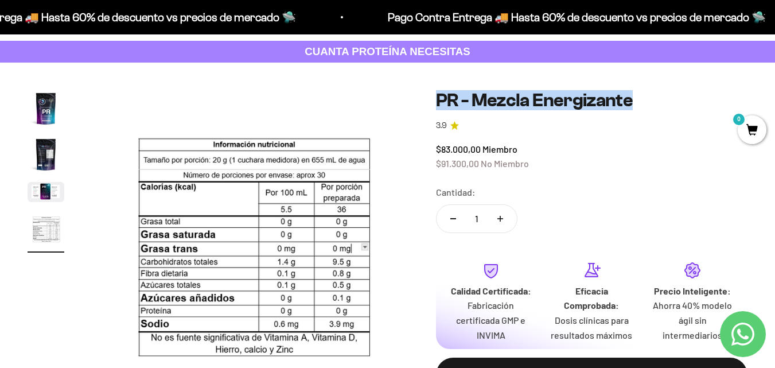
click at [431, 95] on div "Zoom Ir al artículo 1 Ir al artículo 2 Ir al artículo 3 Ir al artículo 4 PR - M…" at bounding box center [388, 253] width 720 height 327
copy h1 "PR - Mezcla Energizante"
